Goal: Navigation & Orientation: Find specific page/section

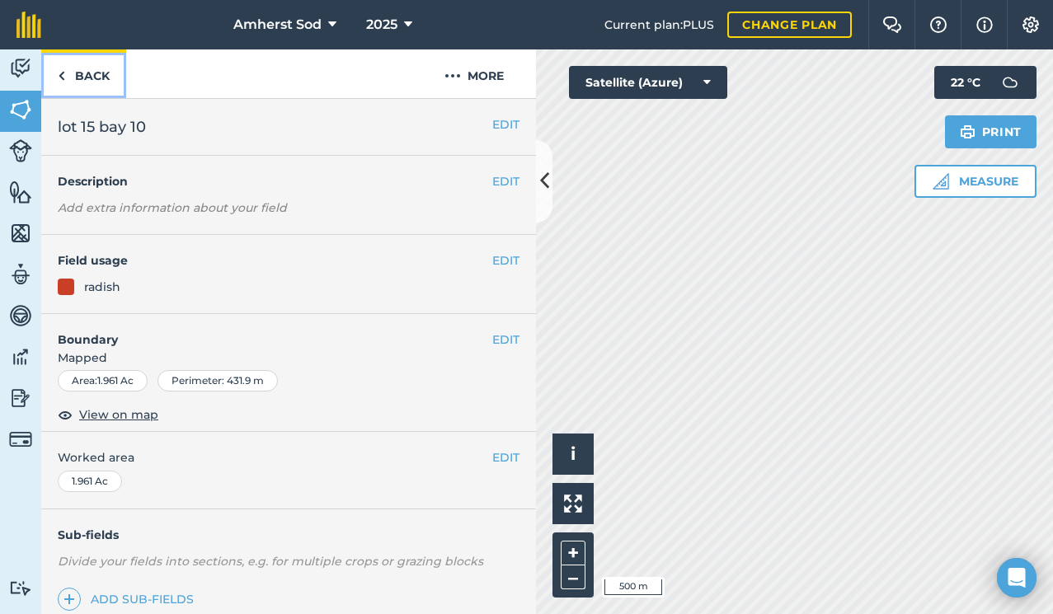
click at [77, 73] on link "Back" at bounding box center [83, 73] width 85 height 49
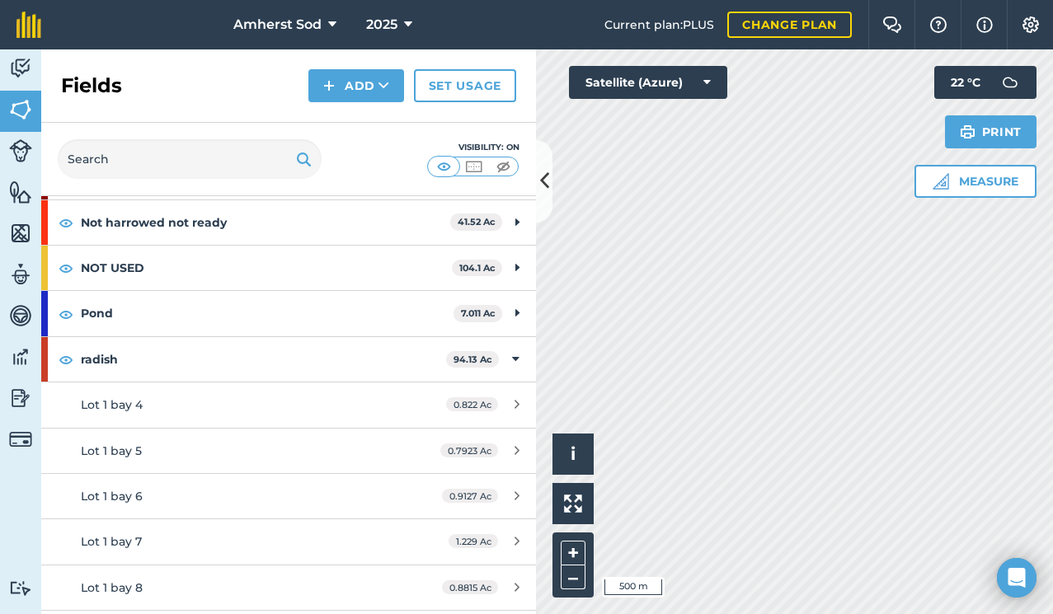
scroll to position [198, 0]
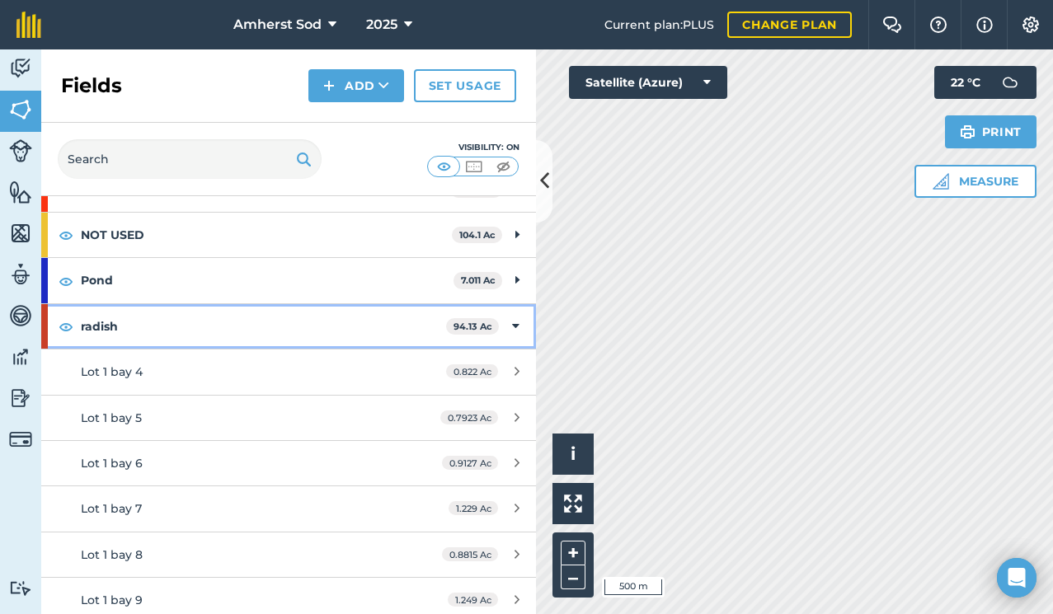
click at [512, 331] on icon at bounding box center [515, 327] width 7 height 18
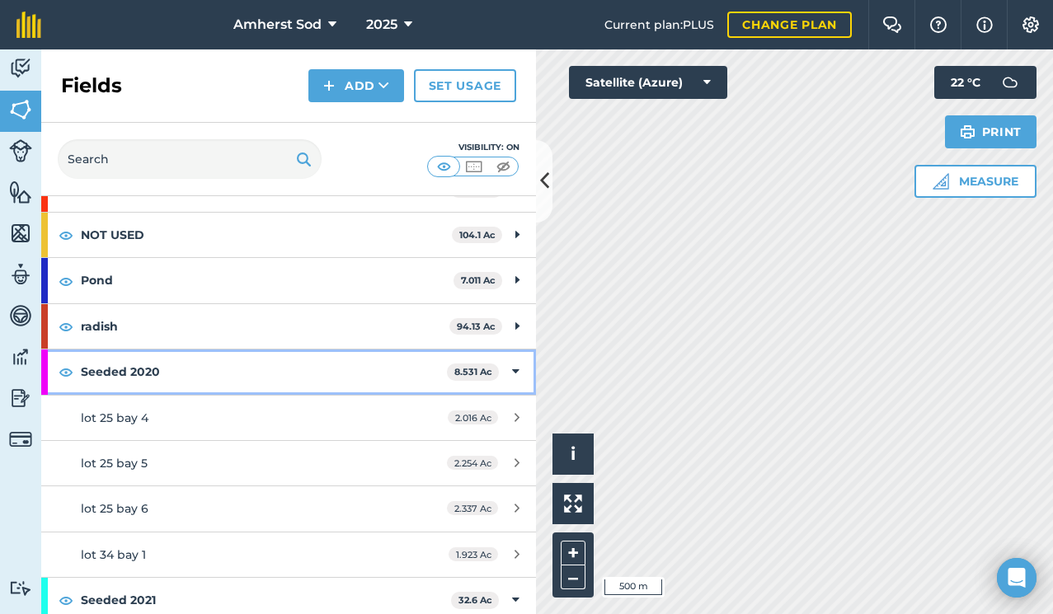
click at [512, 372] on icon at bounding box center [515, 372] width 7 height 18
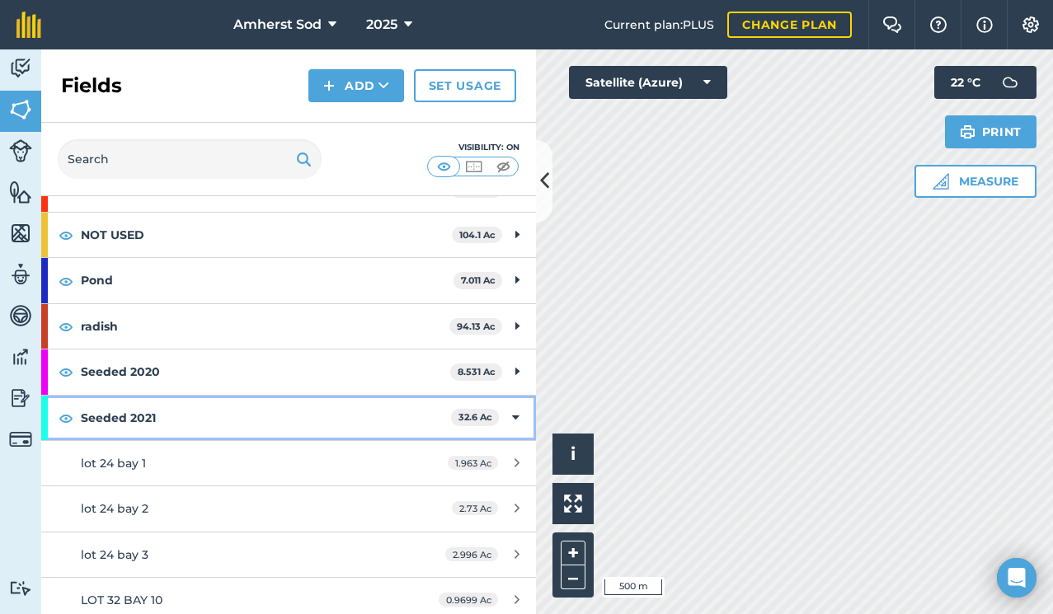
click at [512, 418] on icon at bounding box center [515, 418] width 7 height 18
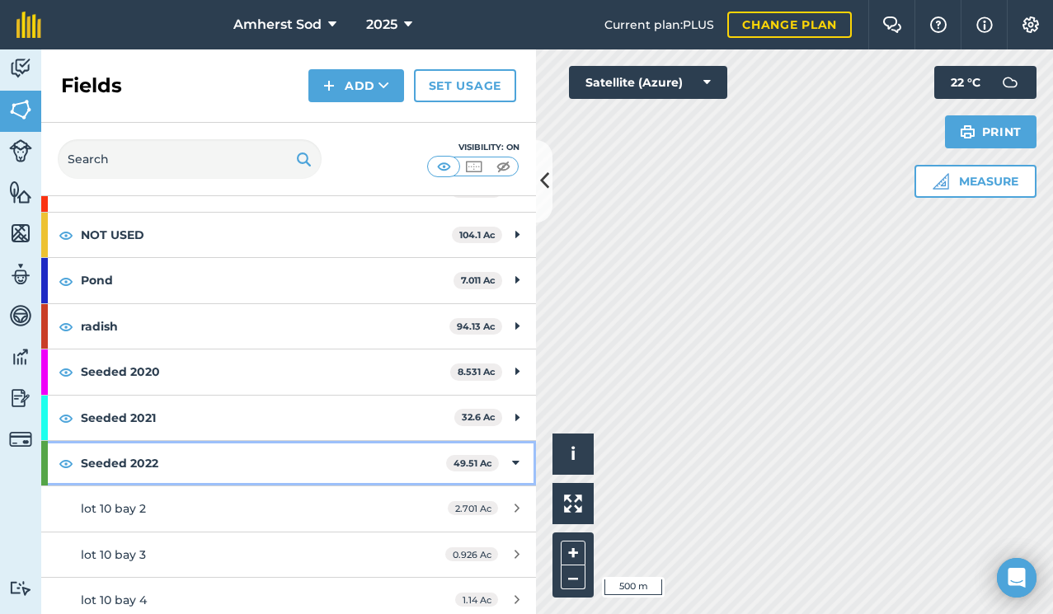
click at [512, 461] on icon at bounding box center [515, 463] width 7 height 18
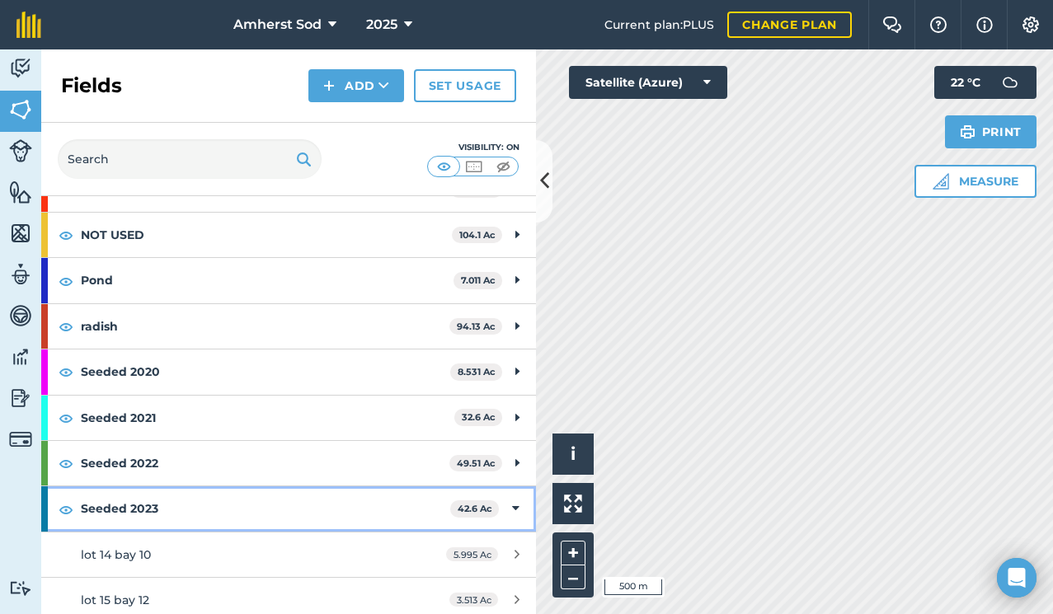
click at [512, 507] on icon at bounding box center [515, 509] width 7 height 18
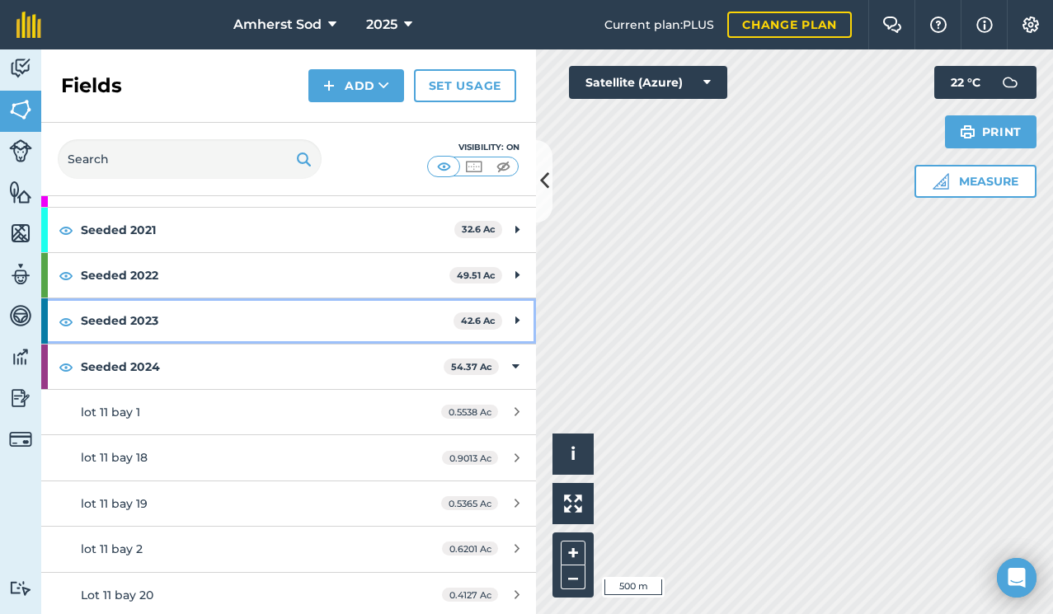
scroll to position [464, 0]
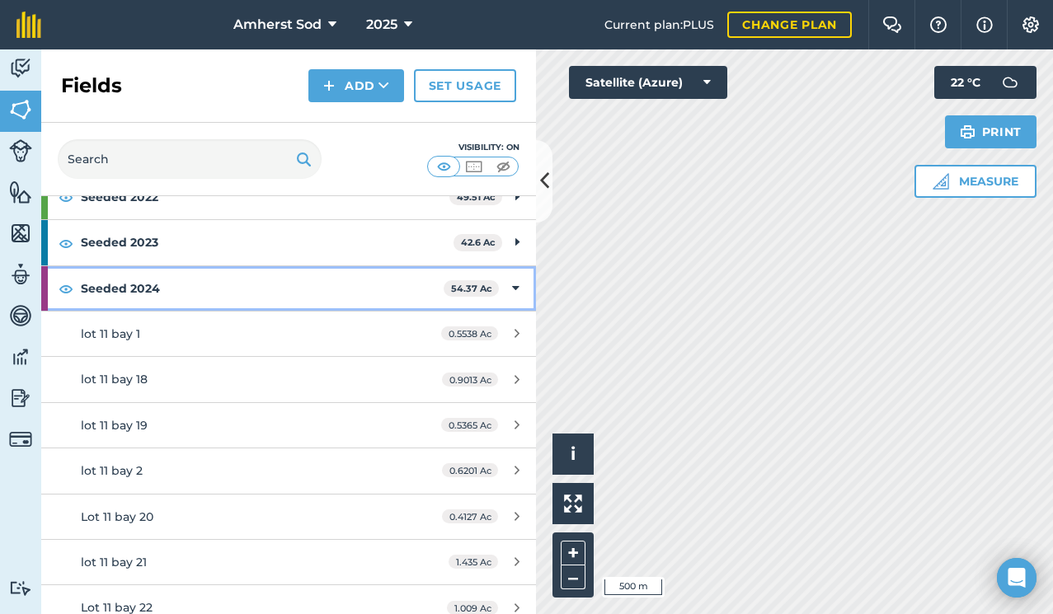
click at [507, 283] on div "Seeded 2024 54.37 Ac" at bounding box center [288, 288] width 495 height 45
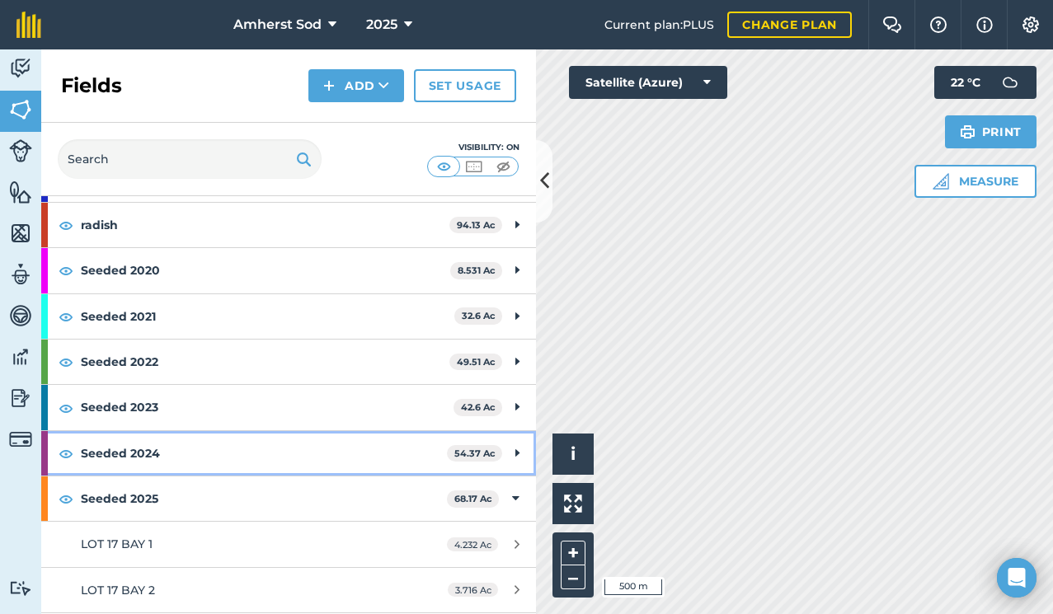
scroll to position [299, 0]
